Goal: Information Seeking & Learning: Learn about a topic

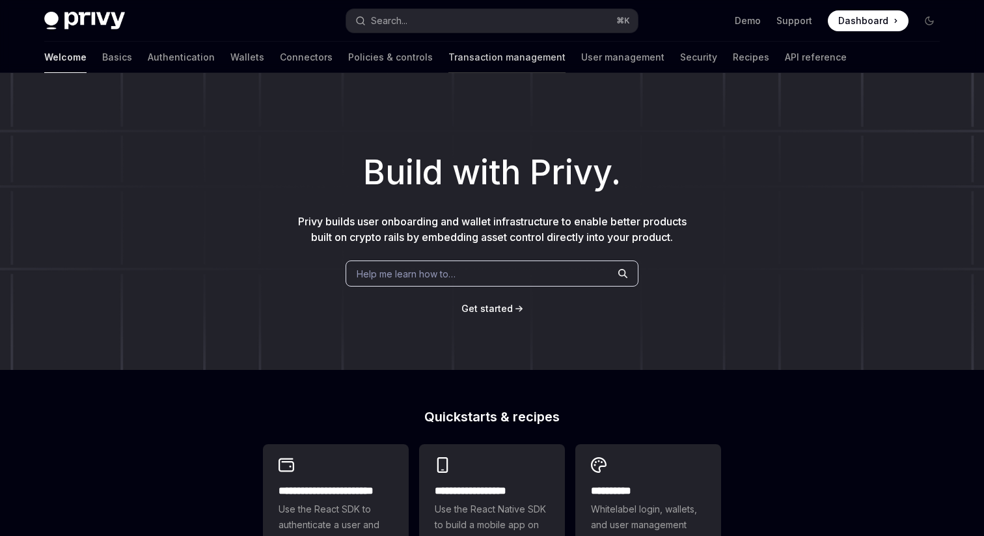
click at [449, 61] on link "Transaction management" at bounding box center [507, 57] width 117 height 31
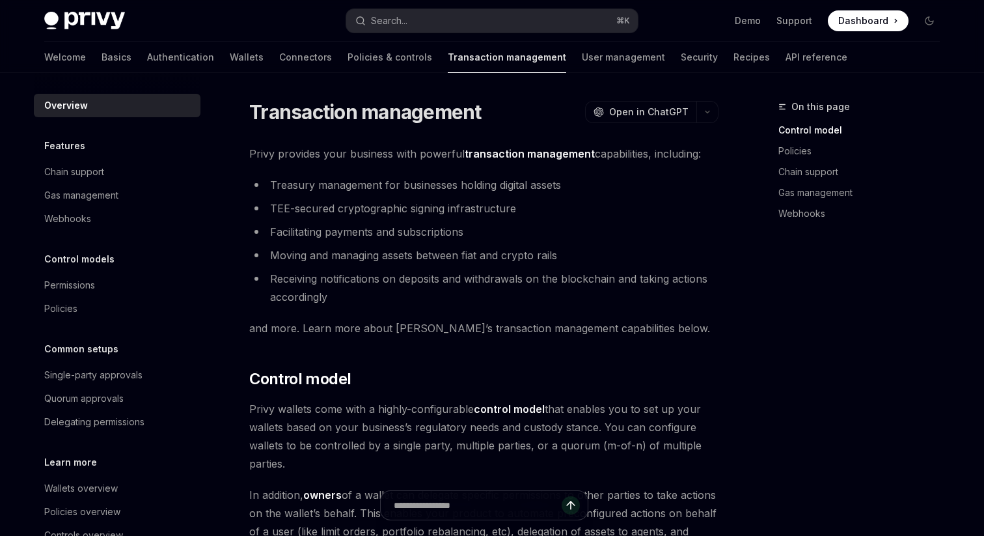
scroll to position [37, 0]
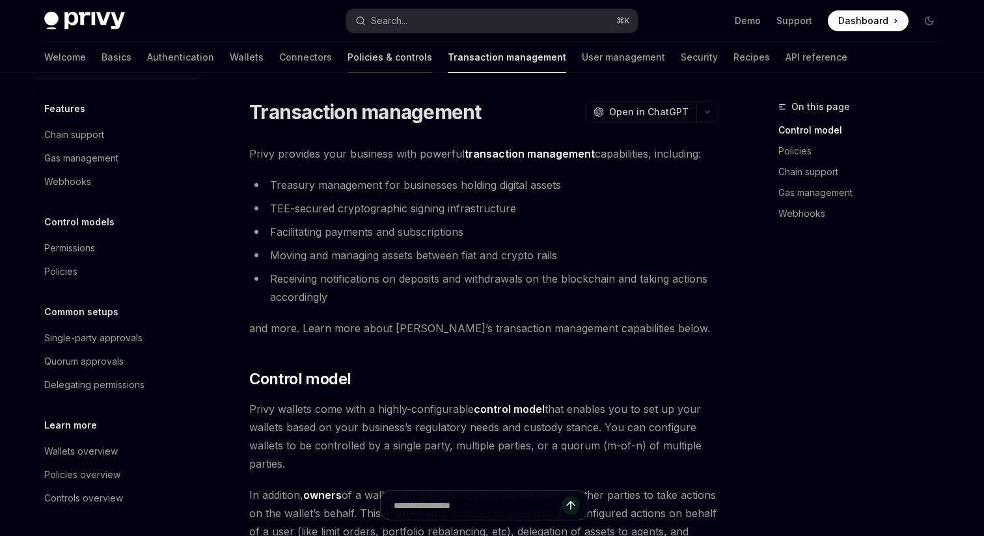
click at [348, 63] on link "Policies & controls" at bounding box center [390, 57] width 85 height 31
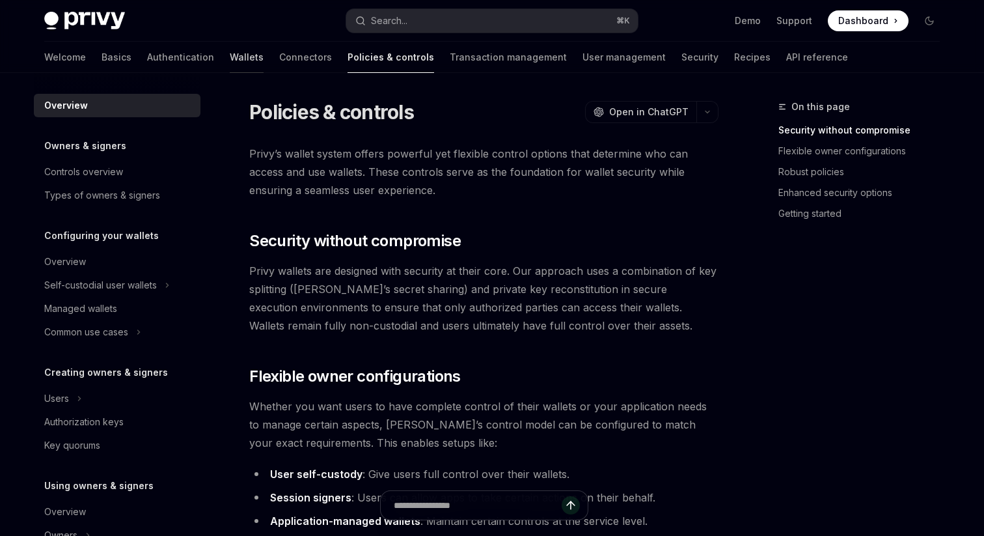
click at [230, 58] on link "Wallets" at bounding box center [247, 57] width 34 height 31
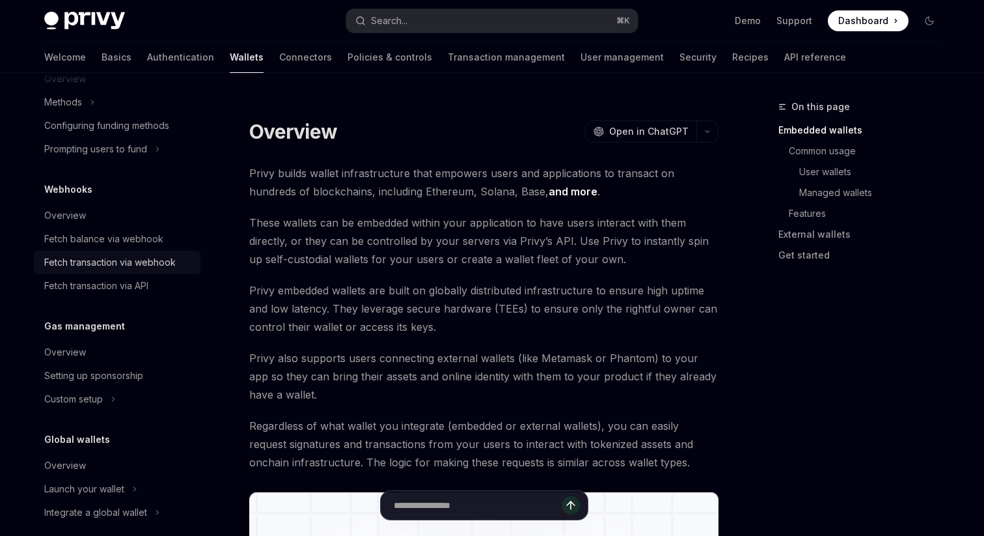
scroll to position [583, 0]
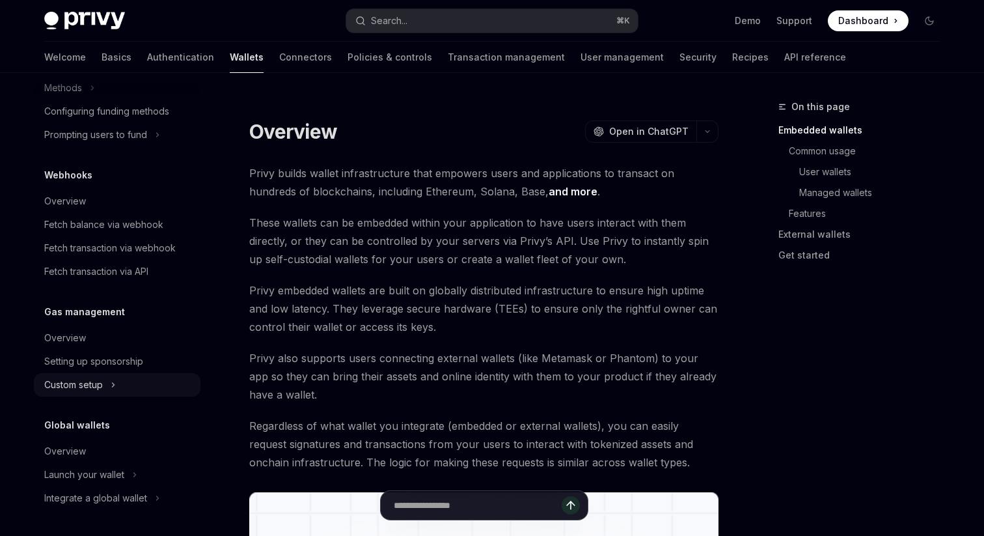
click at [107, 388] on button "Custom setup" at bounding box center [117, 384] width 167 height 23
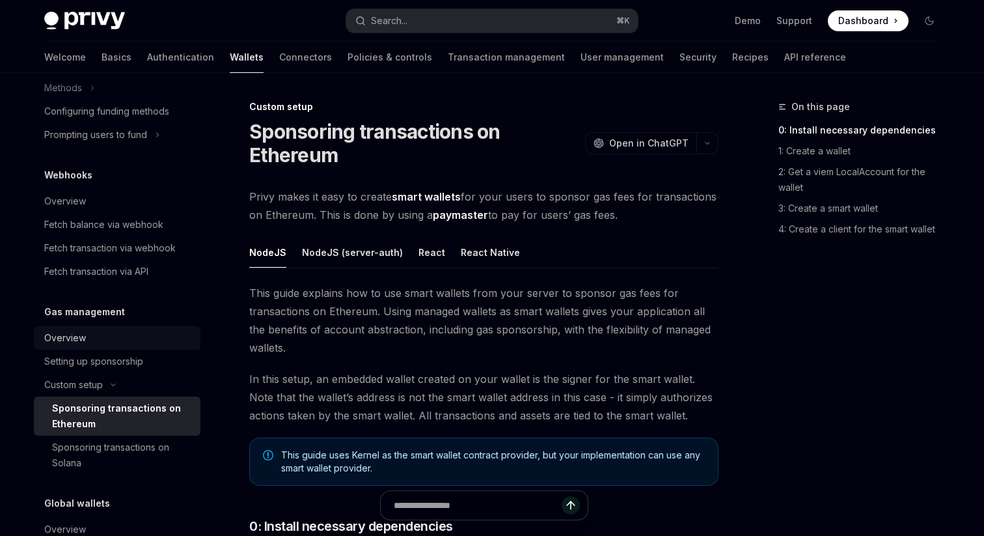
scroll to position [661, 0]
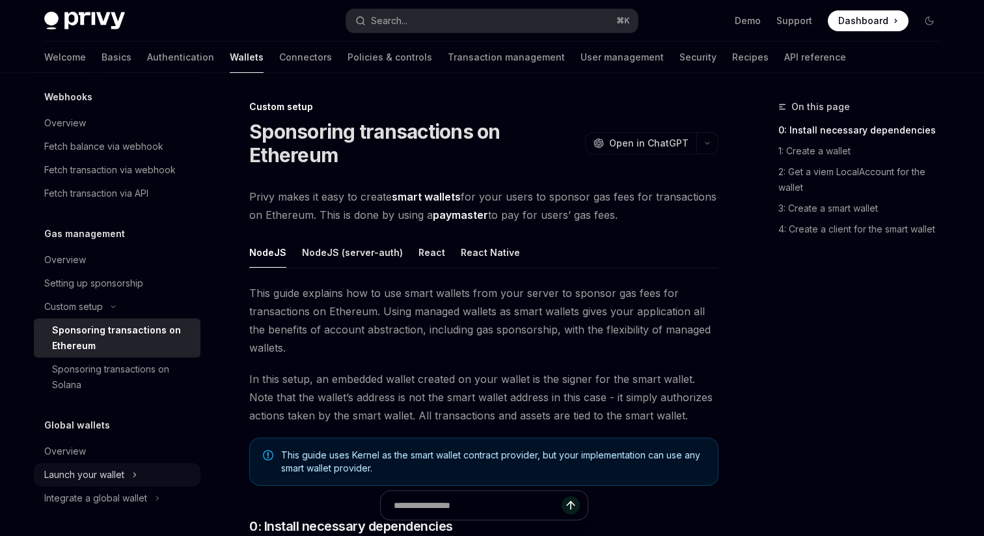
click at [107, 485] on button "Launch your wallet" at bounding box center [117, 474] width 167 height 23
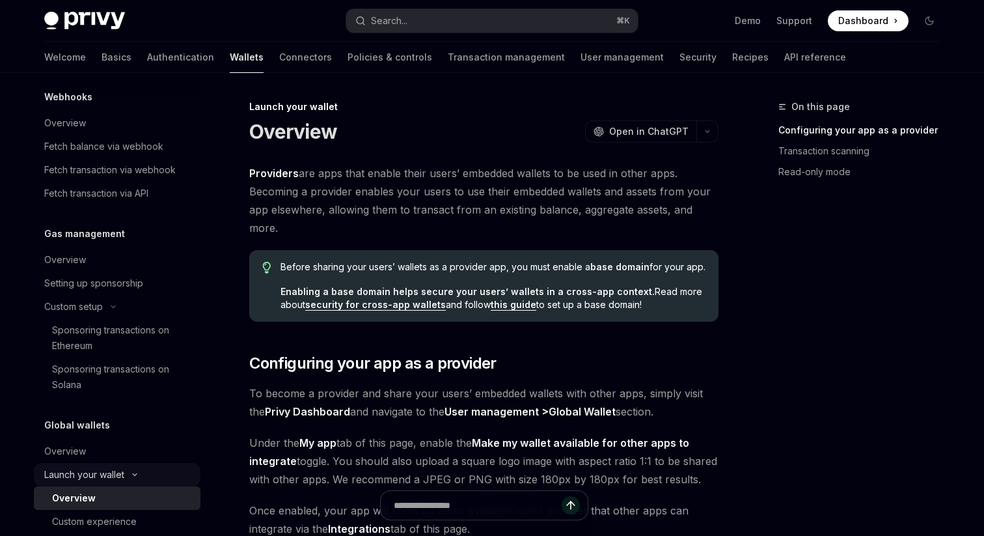
scroll to position [708, 0]
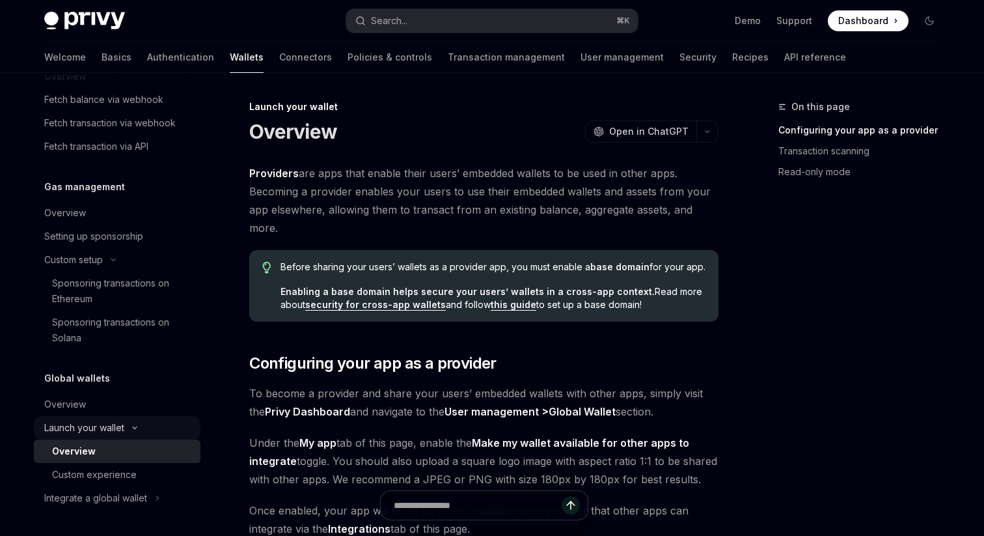
click at [107, 485] on link "Custom experience" at bounding box center [117, 474] width 167 height 23
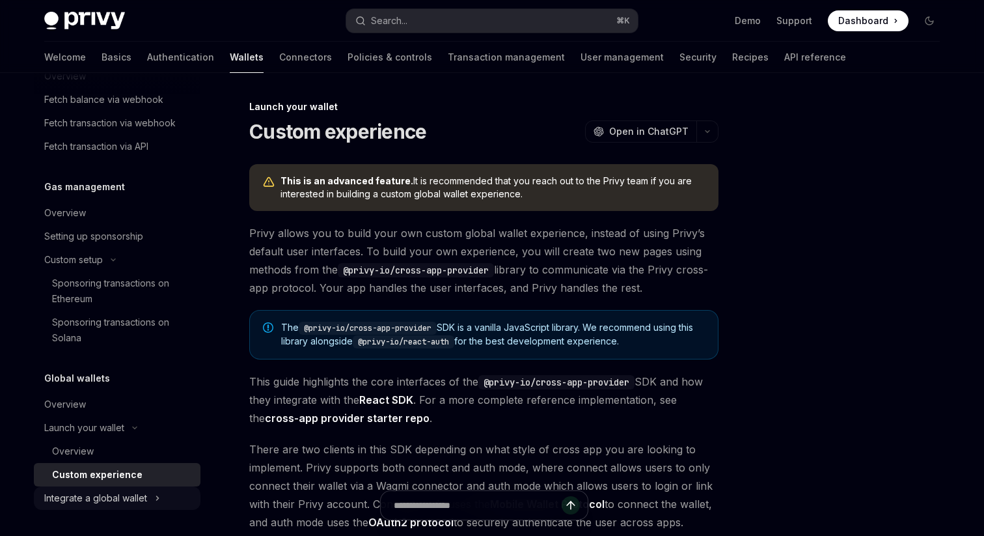
click at [117, 503] on div "Integrate a global wallet" at bounding box center [95, 498] width 103 height 16
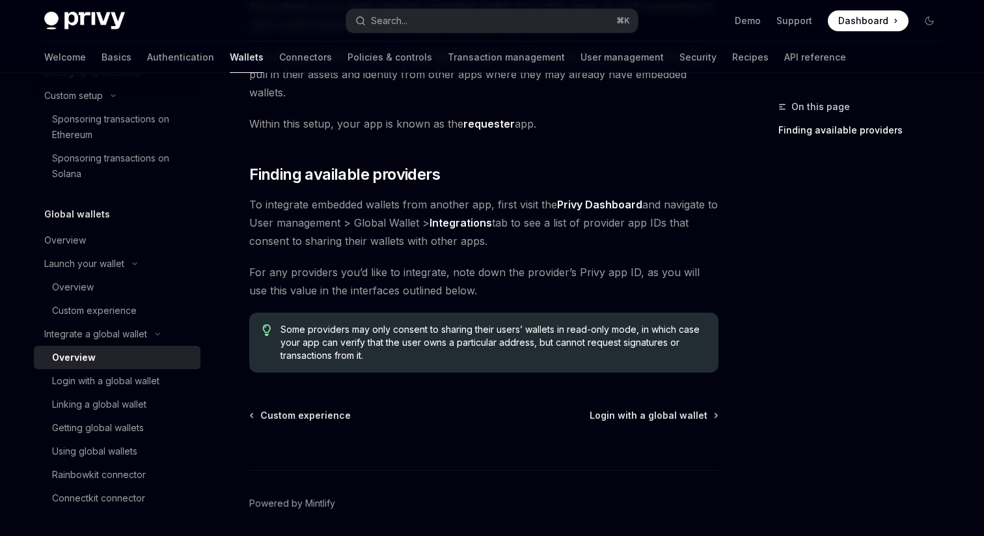
scroll to position [180, 0]
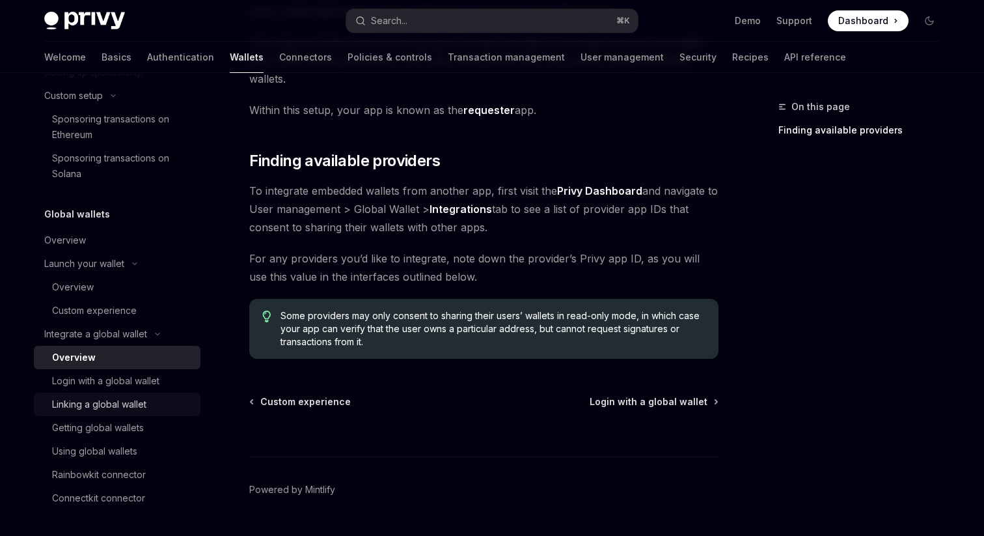
click at [96, 404] on div "Linking a global wallet" at bounding box center [99, 405] width 94 height 16
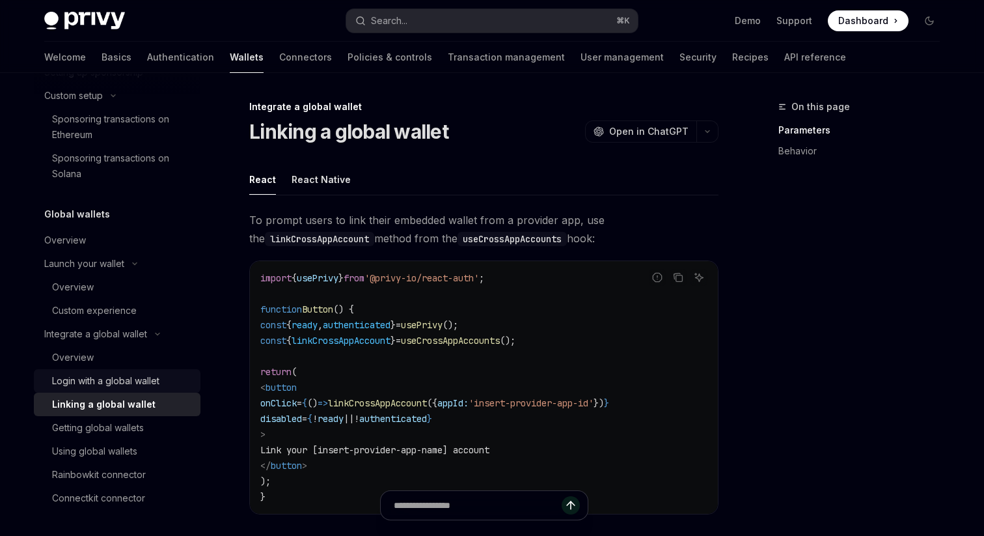
click at [102, 379] on div "Login with a global wallet" at bounding box center [105, 381] width 107 height 16
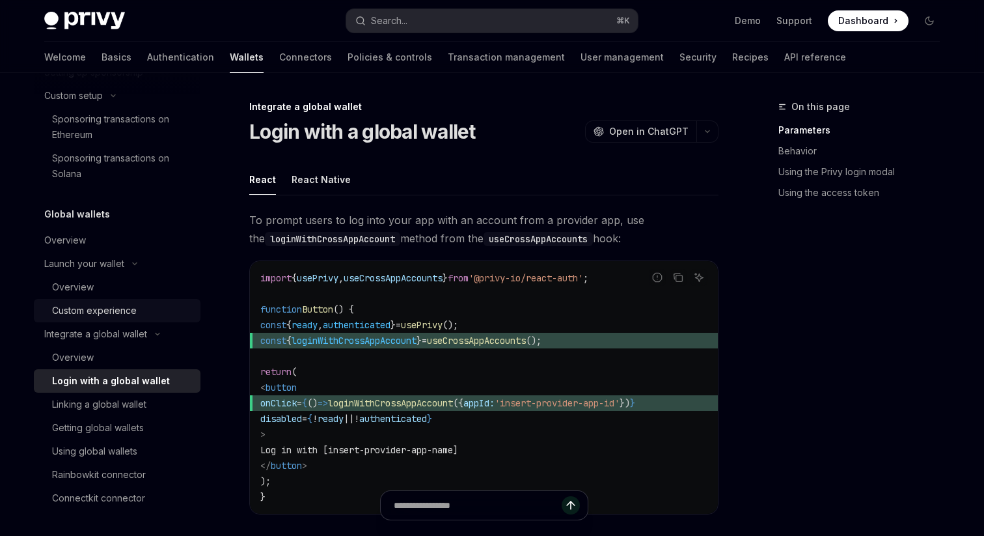
click at [118, 313] on div "Custom experience" at bounding box center [94, 311] width 85 height 16
type textarea "*"
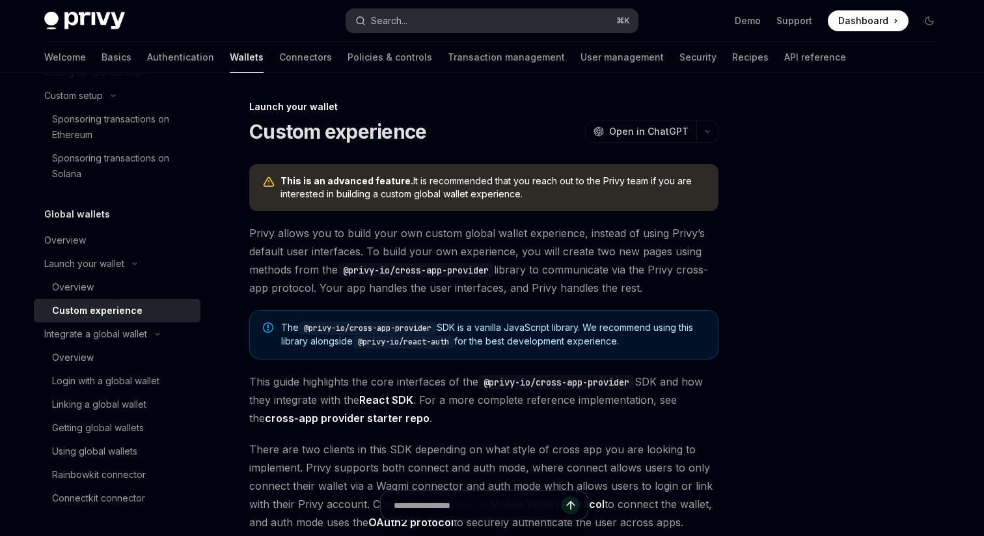
click at [432, 14] on button "Search... ⌘ K" at bounding box center [492, 20] width 292 height 23
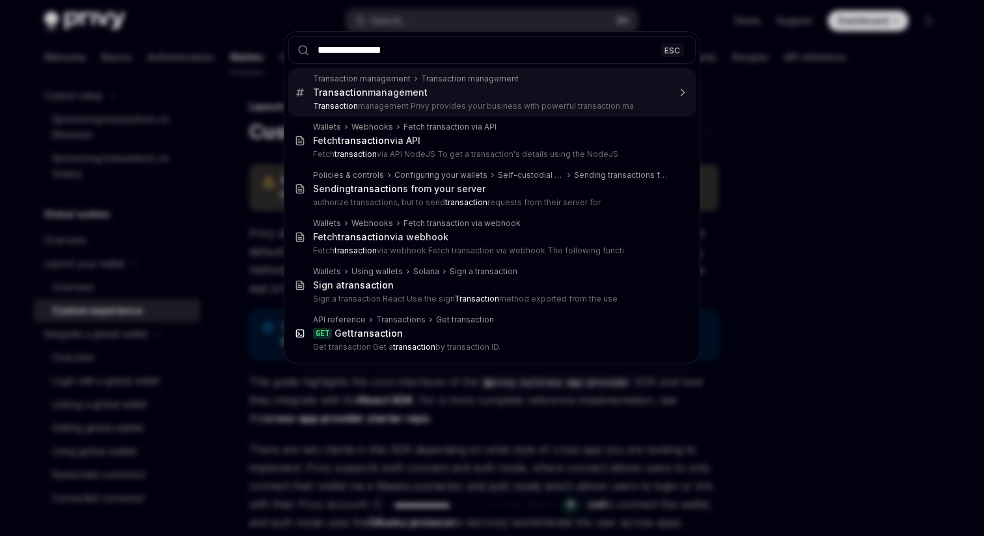
type input "**********"
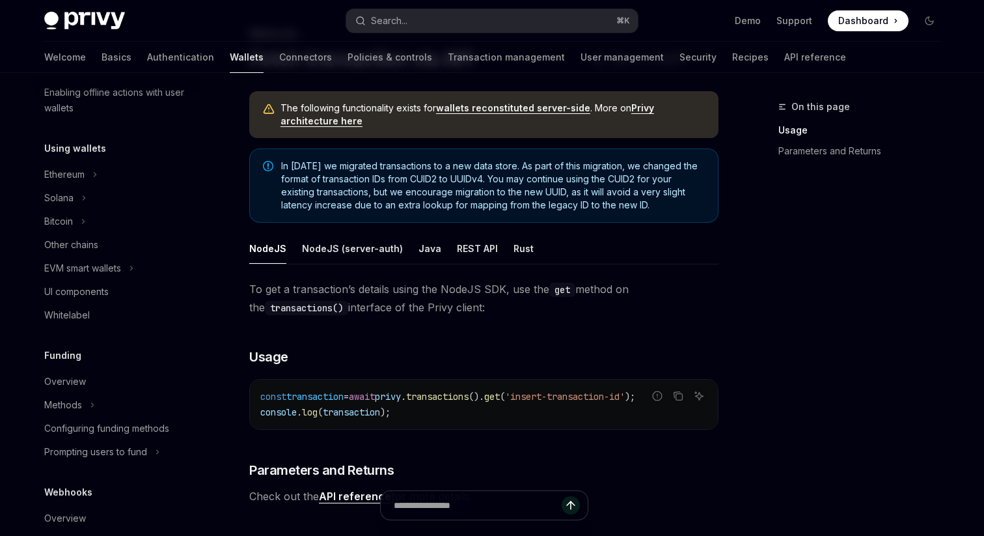
scroll to position [248, 0]
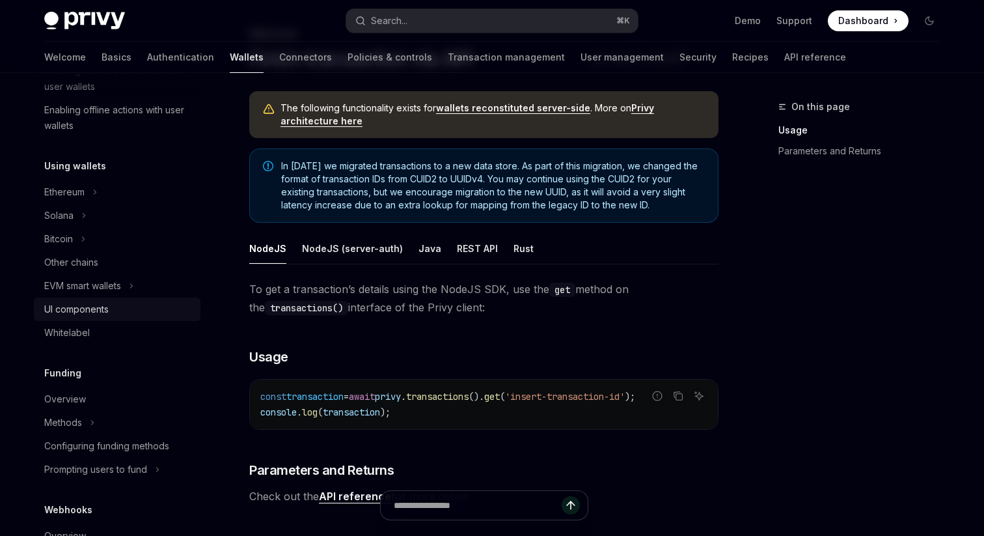
click at [124, 307] on div "UI components" at bounding box center [118, 309] width 148 height 16
type textarea "*"
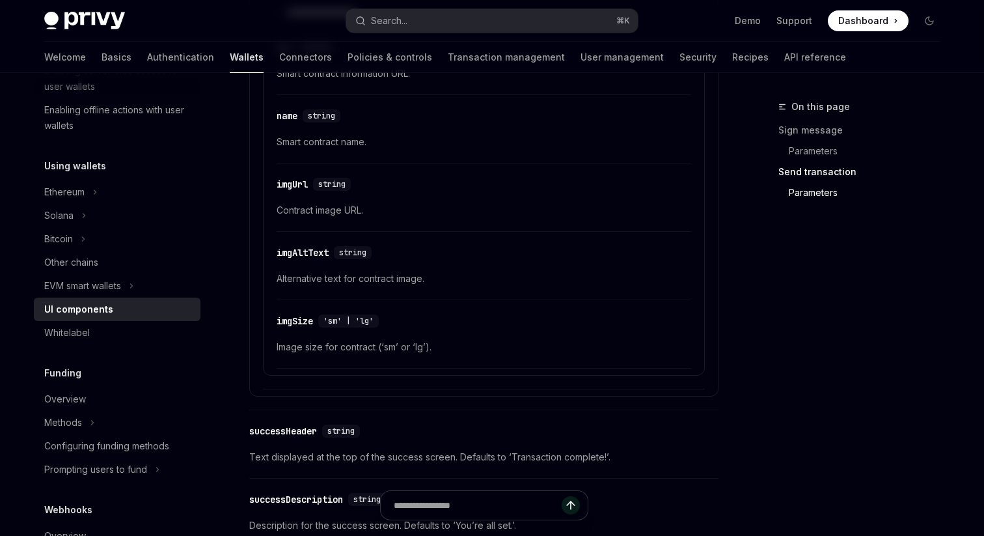
scroll to position [2102, 0]
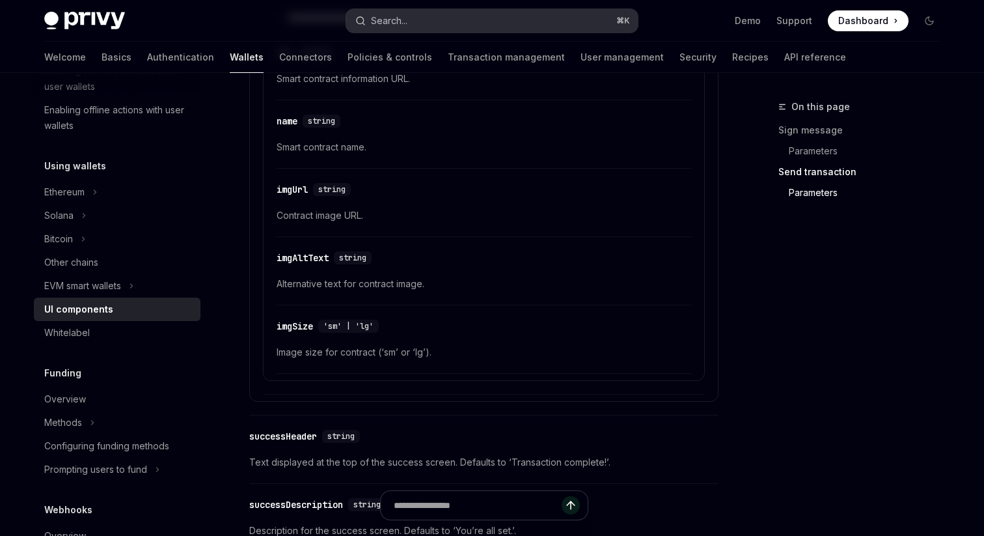
click at [395, 14] on div "Search..." at bounding box center [389, 21] width 36 height 16
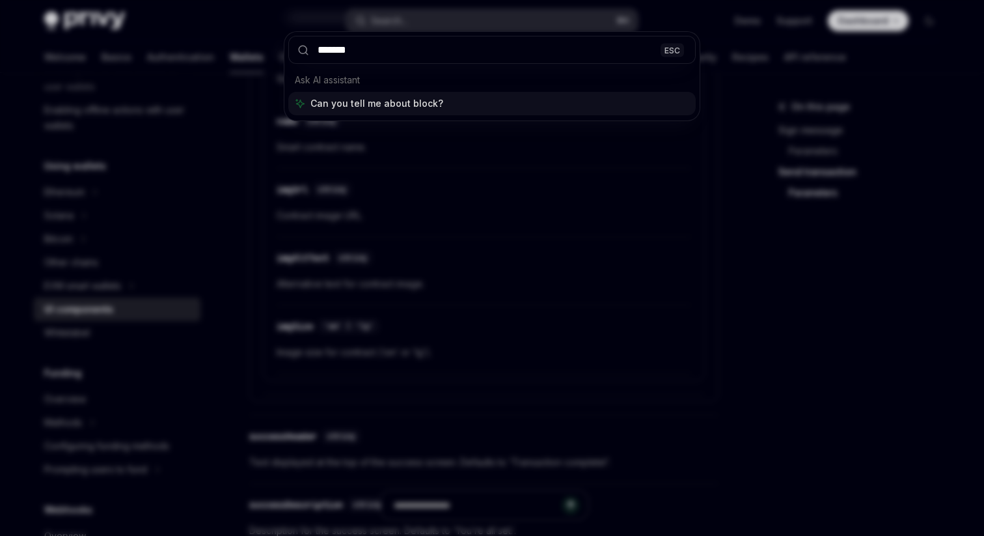
type input "********"
type textarea "*"
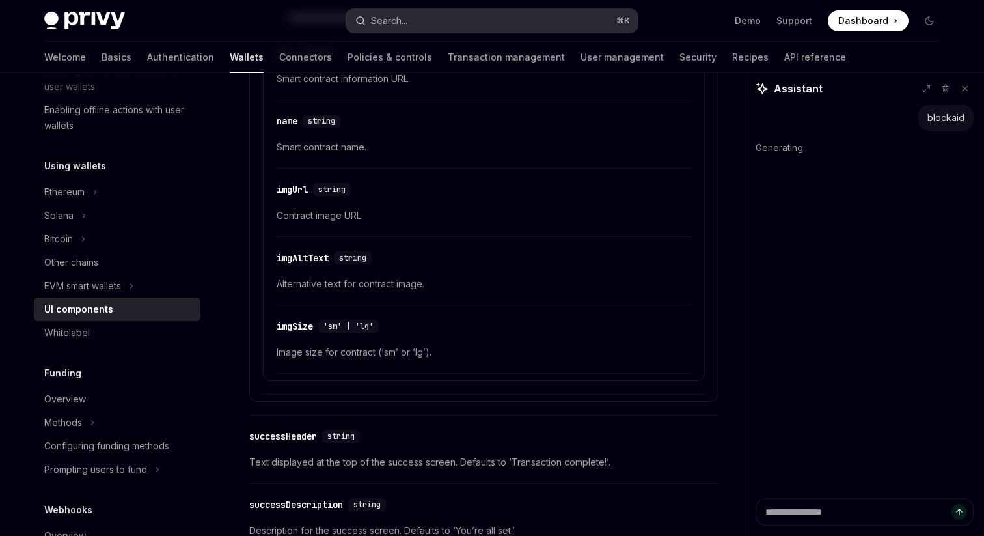
click at [404, 21] on div "Search..." at bounding box center [389, 21] width 36 height 16
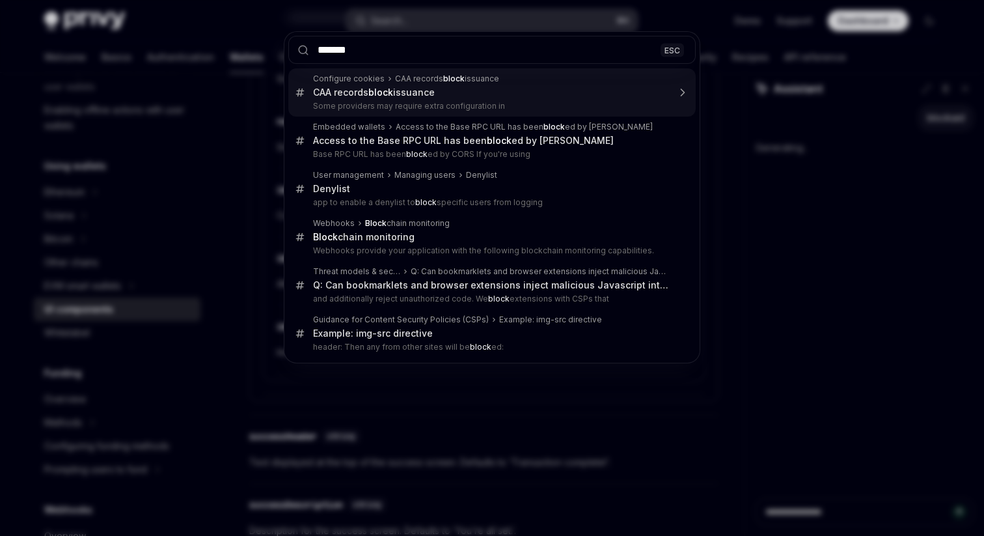
type input "********"
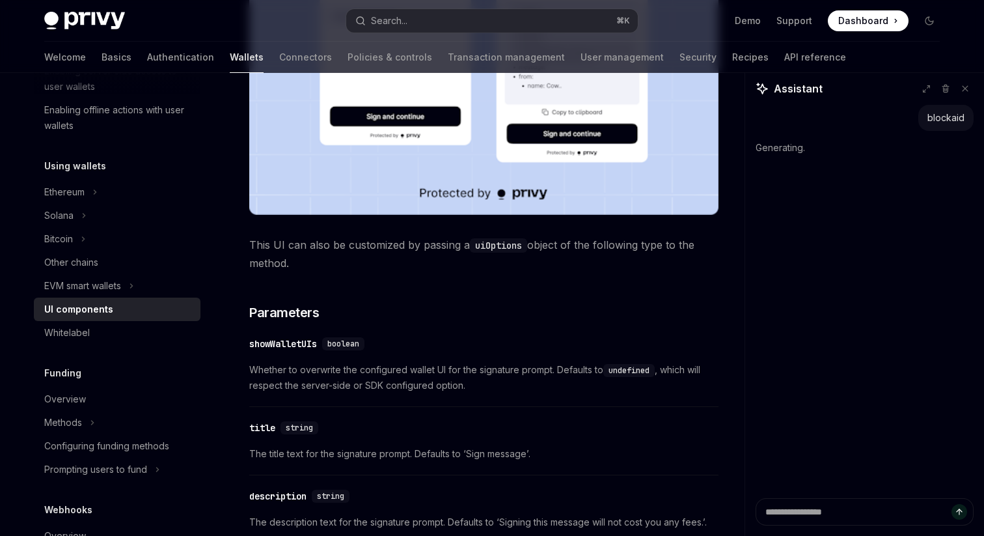
scroll to position [854, 0]
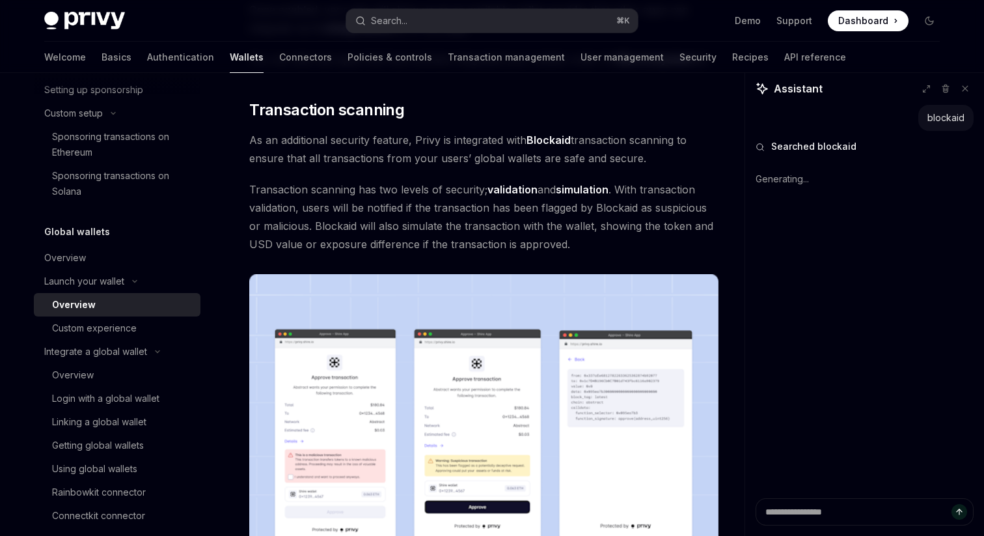
type textarea "*"
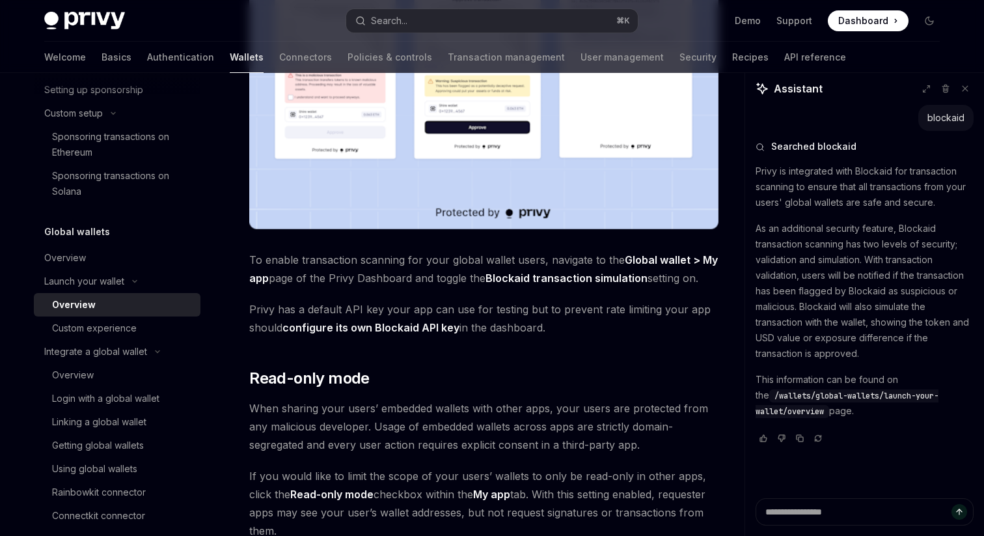
scroll to position [936, 0]
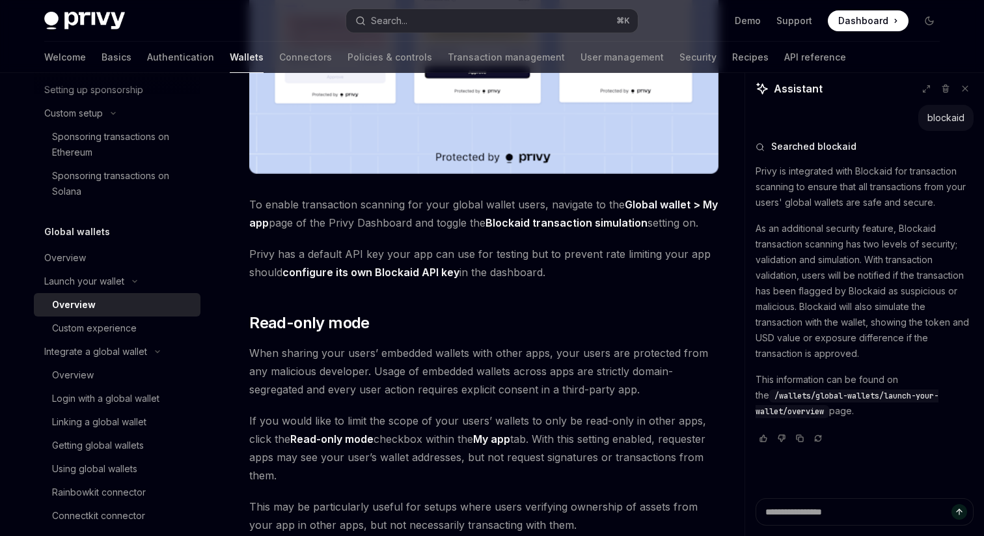
click at [416, 276] on strong "configure its own Blockaid API key" at bounding box center [371, 272] width 177 height 13
click at [417, 276] on strong "configure its own Blockaid API key" at bounding box center [371, 272] width 177 height 13
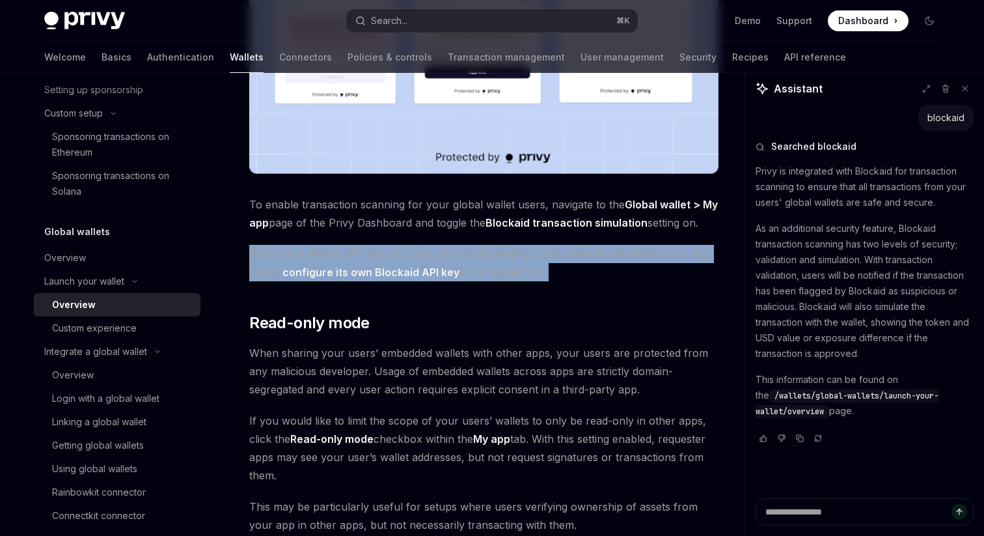
click at [417, 276] on strong "configure its own Blockaid API key" at bounding box center [371, 272] width 177 height 13
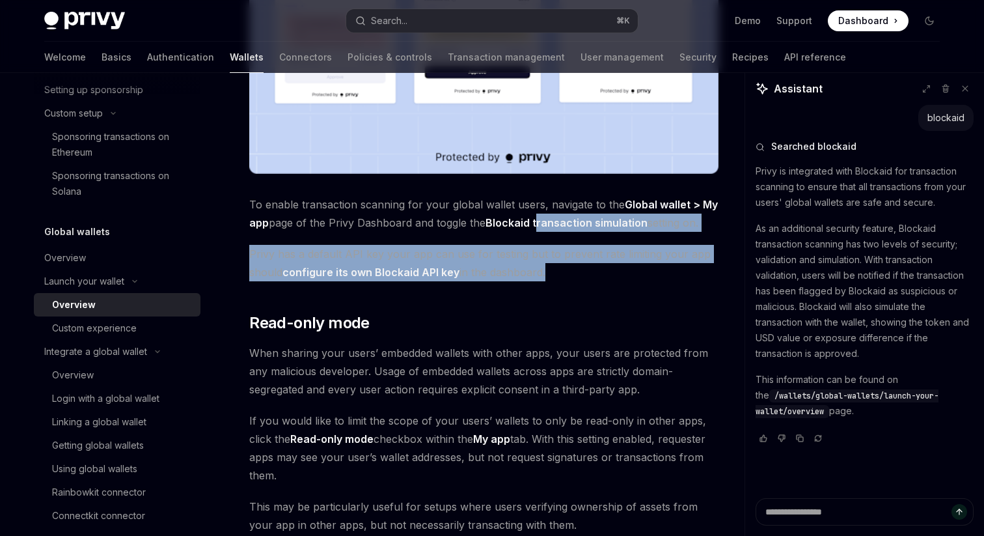
drag, startPoint x: 545, startPoint y: 271, endPoint x: 538, endPoint y: 229, distance: 42.9
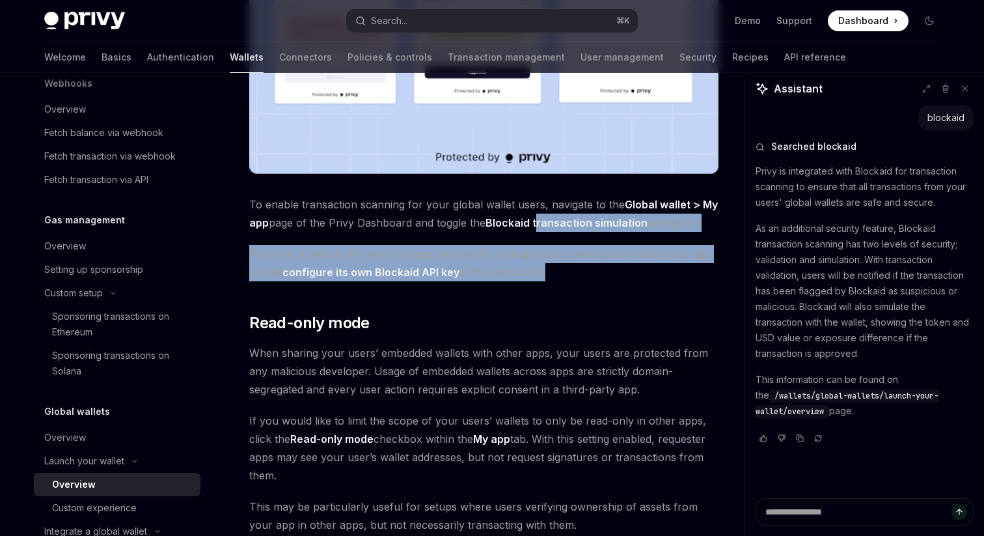
scroll to position [442, 0]
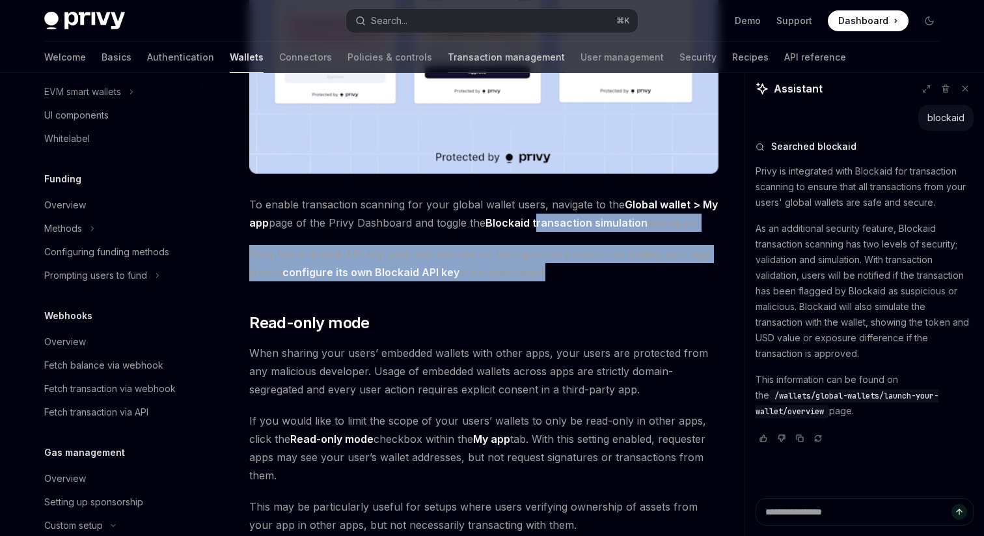
click at [448, 60] on link "Transaction management" at bounding box center [506, 57] width 117 height 31
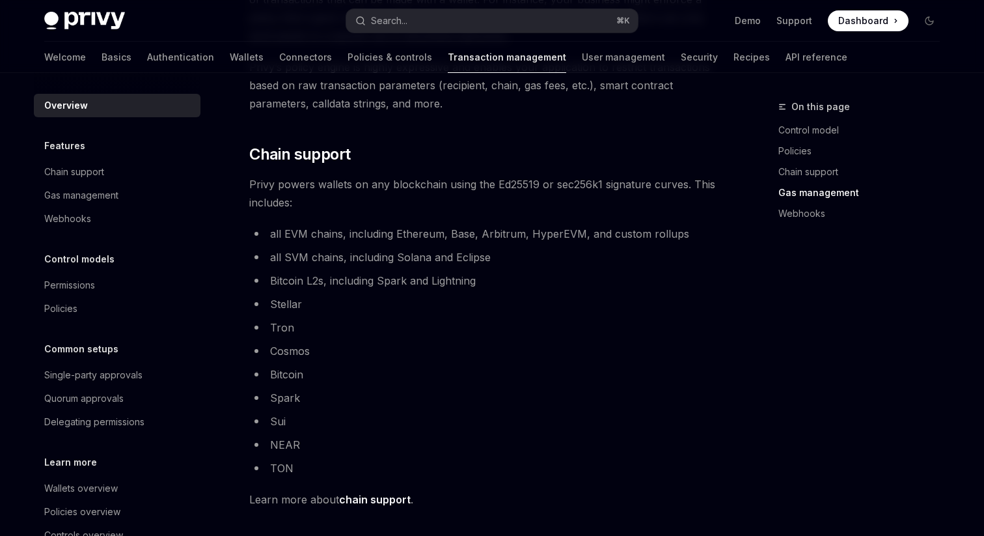
scroll to position [367, 0]
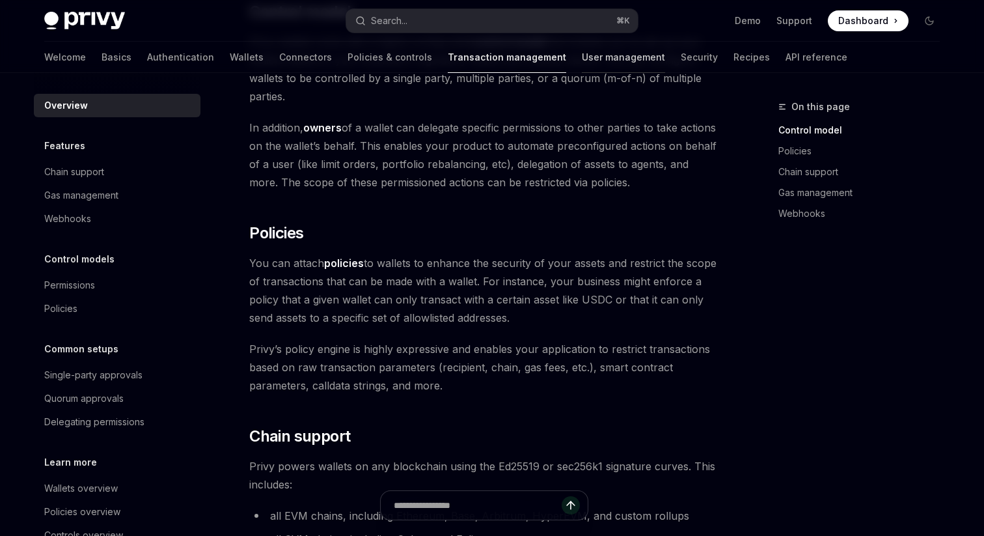
click at [582, 55] on link "User management" at bounding box center [623, 57] width 83 height 31
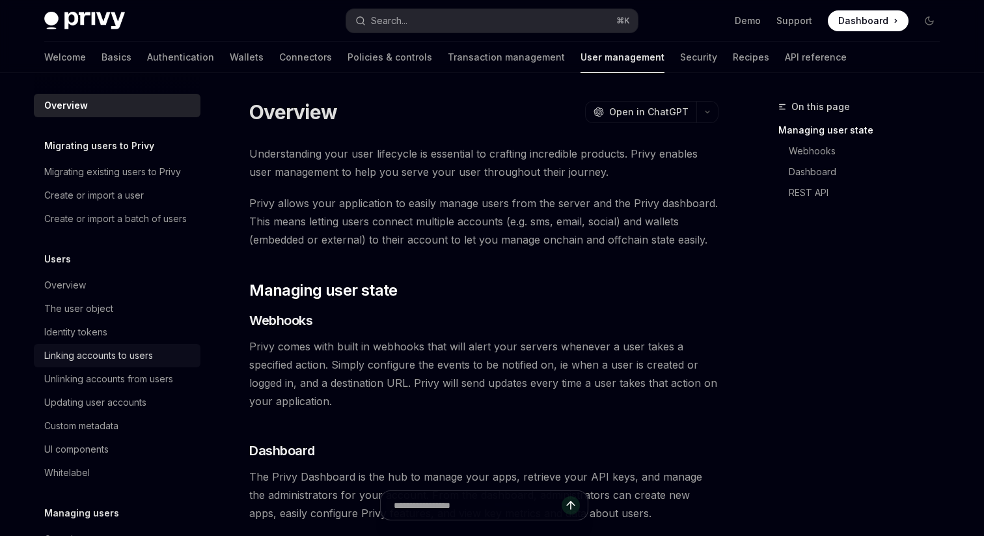
click at [129, 350] on div "Linking accounts to users" at bounding box center [98, 356] width 109 height 16
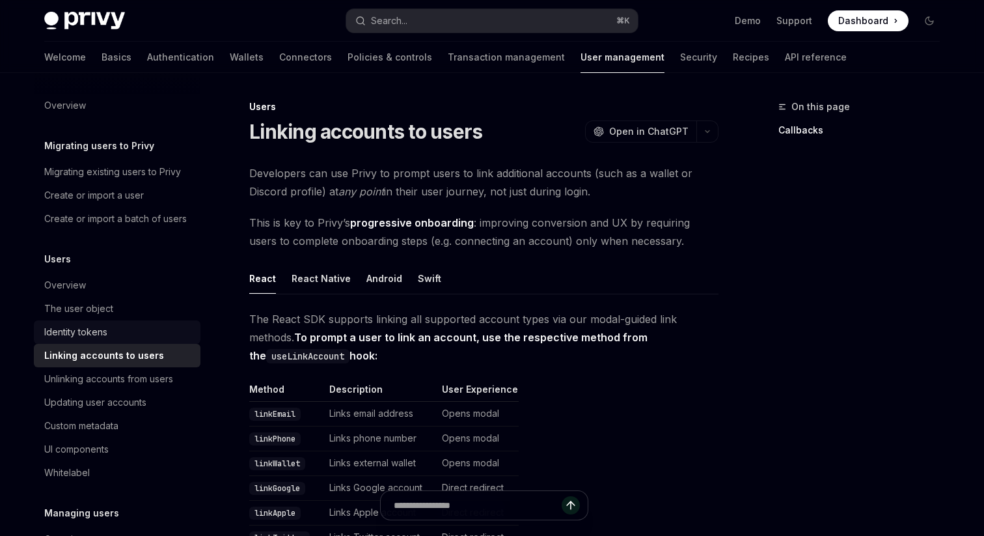
click at [101, 337] on div "Identity tokens" at bounding box center [75, 332] width 63 height 16
type textarea "*"
